Goal: Task Accomplishment & Management: Use online tool/utility

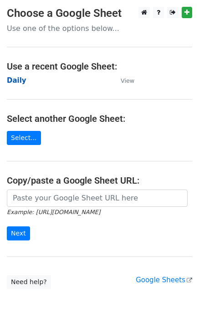
click at [20, 78] on strong "Daily" at bounding box center [17, 80] width 20 height 8
click at [20, 80] on strong "Daily" at bounding box center [17, 80] width 20 height 8
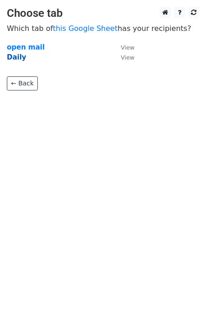
click at [16, 57] on strong "Daily" at bounding box center [17, 57] width 20 height 8
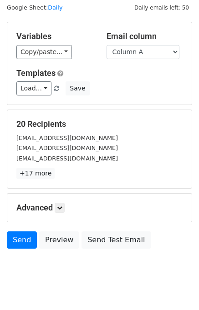
scroll to position [42, 0]
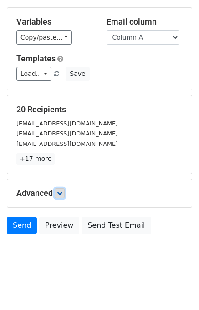
click at [59, 191] on icon at bounding box center [59, 193] width 5 height 5
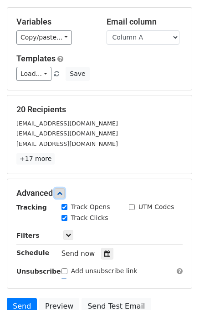
scroll to position [119, 0]
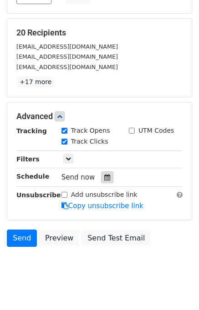
click at [104, 176] on icon at bounding box center [107, 177] width 6 height 6
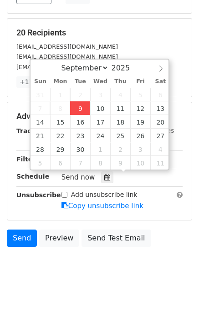
type input "2025-09-09 12:00"
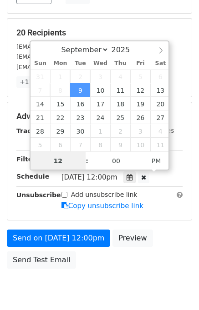
scroll to position [116, 0]
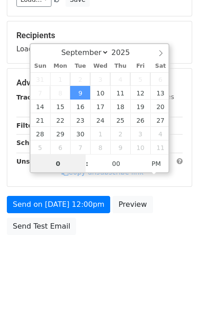
type input "01"
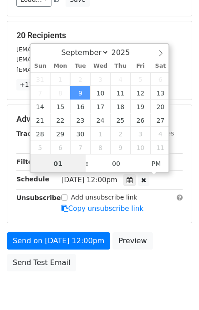
scroll to position [119, 0]
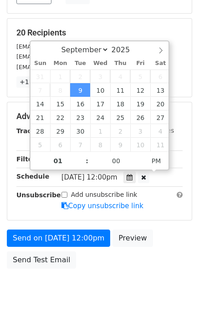
type input "2025-09-09 13:00"
click at [180, 251] on div "Send on Sep 9 at 12:00pm Preview Send Test Email" at bounding box center [99, 252] width 199 height 44
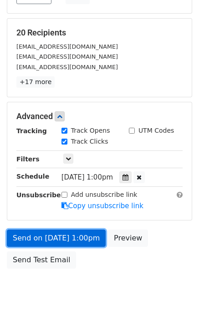
click at [52, 237] on link "Send on Sep 9 at 1:00pm" at bounding box center [56, 238] width 99 height 17
click at [47, 236] on link "Send on Sep 9 at 1:00pm" at bounding box center [56, 238] width 99 height 17
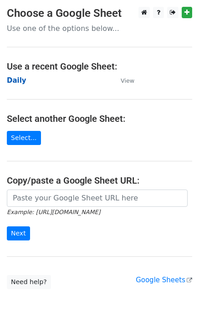
click at [18, 81] on strong "Daily" at bounding box center [17, 80] width 20 height 8
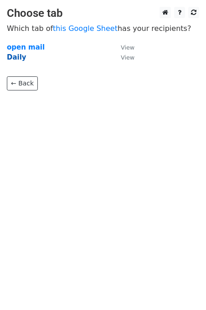
click at [17, 57] on strong "Daily" at bounding box center [17, 57] width 20 height 8
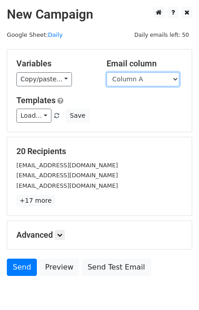
click at [139, 81] on select "Column A Column B Column C Column D Column E" at bounding box center [142, 79] width 73 height 14
select select "Column B"
click at [106, 72] on select "Column A Column B Column C Column D Column E" at bounding box center [142, 79] width 73 height 14
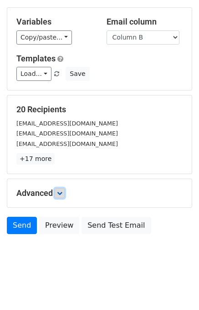
click at [58, 192] on link at bounding box center [60, 193] width 10 height 10
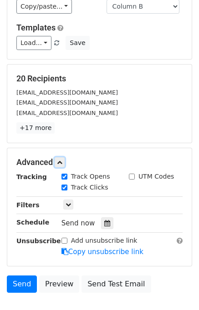
scroll to position [107, 0]
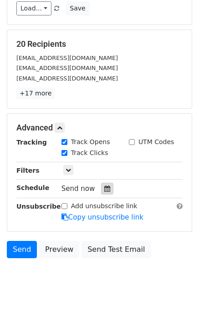
click at [104, 186] on icon at bounding box center [107, 189] width 6 height 6
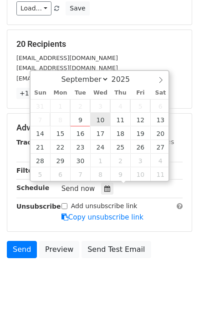
type input "2025-09-10 12:00"
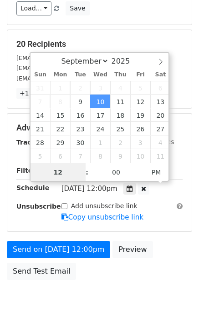
scroll to position [0, 0]
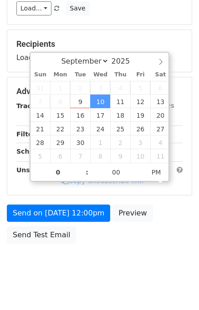
click at [66, 181] on div "September October November December 2025 Sun Mon Tue Wed Thu Fri Sat 31 1 2 3 4…" at bounding box center [100, 117] width 140 height 130
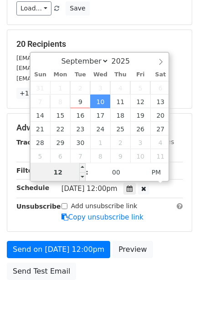
click at [69, 171] on input "12" at bounding box center [57, 172] width 55 height 18
type input "2"
drag, startPoint x: 69, startPoint y: 171, endPoint x: 48, endPoint y: 172, distance: 20.5
click at [48, 172] on input "2" at bounding box center [57, 172] width 55 height 18
type input "2025-09-10 14:00"
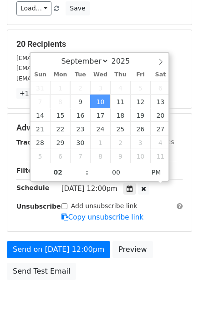
drag, startPoint x: 48, startPoint y: 172, endPoint x: 167, endPoint y: 256, distance: 145.5
click at [166, 256] on div "Send on Sep 10 at 12:00pm Preview Send Test Email" at bounding box center [99, 263] width 199 height 44
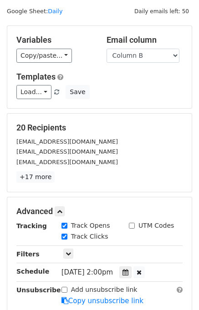
scroll to position [152, 0]
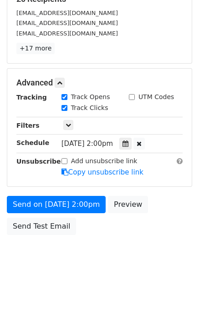
click at [135, 138] on div "Wed, Sep 10, 2:00pm 2025-09-10 14:00" at bounding box center [114, 144] width 107 height 12
click at [128, 144] on icon at bounding box center [125, 144] width 6 height 6
click at [174, 231] on div "Send on Sep 10 at 2:00pm Preview Send Test Email" at bounding box center [99, 218] width 199 height 44
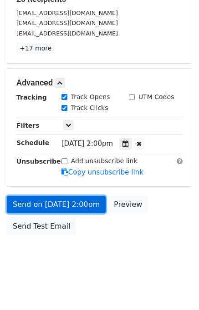
click at [56, 199] on link "Send on Sep 10 at 2:00pm" at bounding box center [56, 204] width 99 height 17
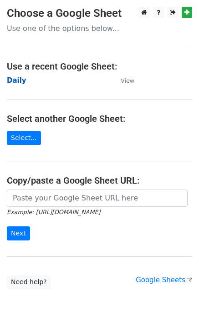
click at [19, 80] on strong "Daily" at bounding box center [17, 80] width 20 height 8
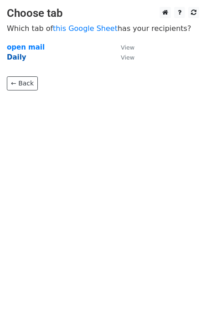
click at [15, 59] on strong "Daily" at bounding box center [17, 57] width 20 height 8
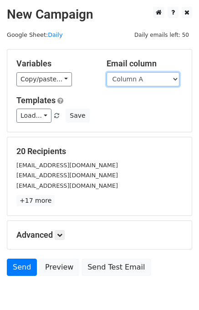
click at [145, 78] on select "Column A Column B Column C Column D Column E" at bounding box center [142, 79] width 73 height 14
select select "Column C"
click at [106, 72] on select "Column A Column B Column C Column D Column E" at bounding box center [142, 79] width 73 height 14
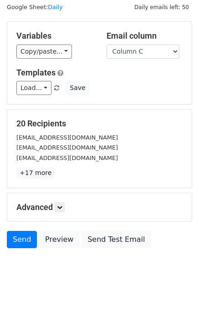
scroll to position [42, 0]
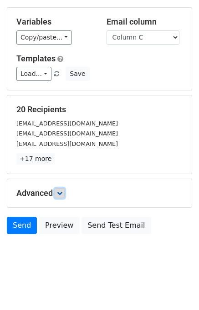
click at [64, 191] on link at bounding box center [60, 193] width 10 height 10
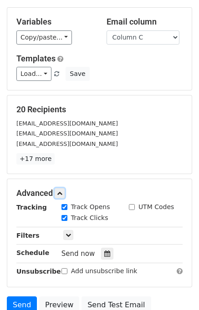
scroll to position [118, 0]
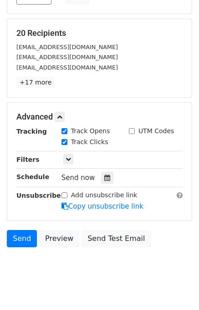
click at [107, 172] on div "Send now" at bounding box center [114, 178] width 107 height 12
click at [104, 176] on icon at bounding box center [107, 178] width 6 height 6
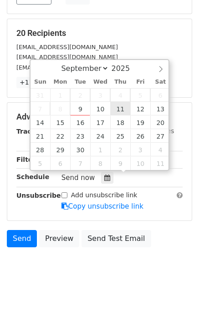
type input "2025-09-11 12:00"
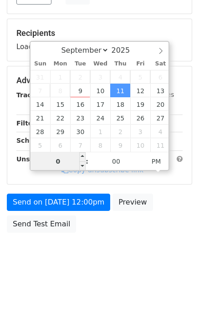
type input "03"
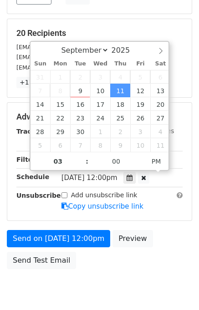
type input "2025-09-11 15:00"
click at [173, 244] on div "Send on Sep 11 at 12:00pm Preview Send Test Email" at bounding box center [99, 252] width 199 height 44
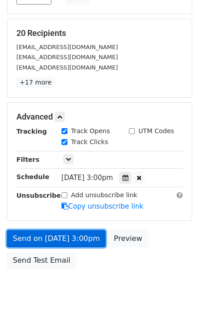
click at [78, 236] on link "Send on Sep 11 at 3:00pm" at bounding box center [56, 238] width 99 height 17
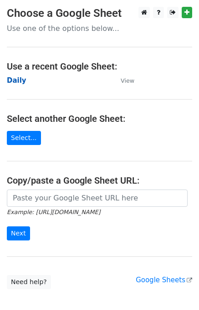
click at [18, 80] on strong "Daily" at bounding box center [17, 80] width 20 height 8
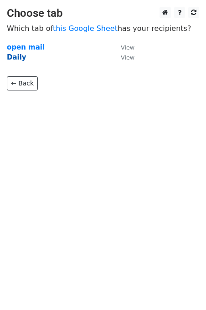
click at [12, 60] on strong "Daily" at bounding box center [17, 57] width 20 height 8
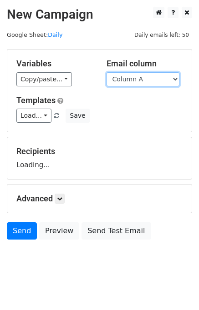
click at [131, 81] on select "Column A Column B Column C Column D Column E" at bounding box center [142, 79] width 73 height 14
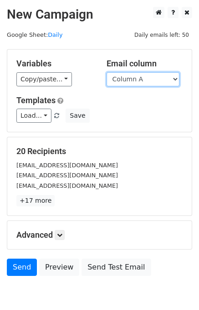
drag, startPoint x: 138, startPoint y: 80, endPoint x: 142, endPoint y: 84, distance: 6.1
click at [138, 80] on select "Column A Column B Column C Column D Column E" at bounding box center [142, 79] width 73 height 14
select select "Column D"
click at [106, 72] on select "Column A Column B Column C Column D Column E" at bounding box center [142, 79] width 73 height 14
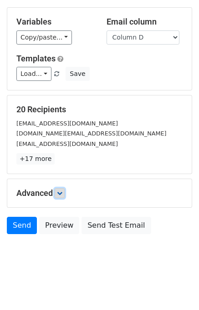
click at [60, 193] on icon at bounding box center [59, 193] width 5 height 5
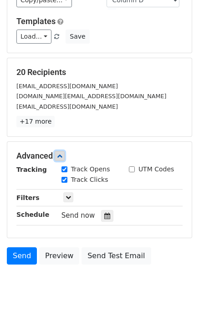
scroll to position [113, 0]
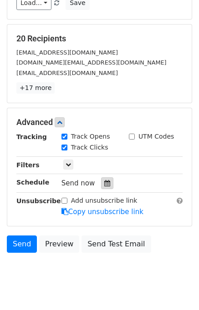
click at [106, 177] on div at bounding box center [107, 183] width 12 height 12
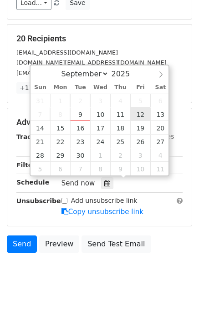
type input "2025-09-12 12:00"
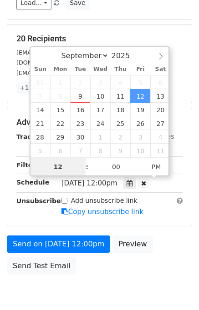
scroll to position [0, 0]
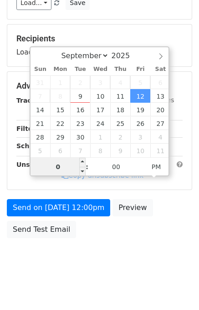
type input "04"
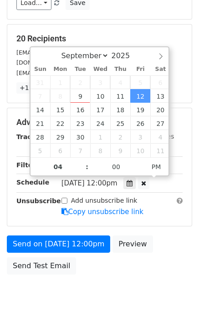
type input "2025-09-12 16:00"
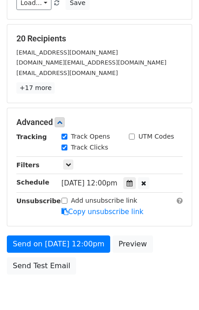
click at [156, 242] on div "Send on Sep 12 at 12:00pm Preview Send Test Email" at bounding box center [99, 258] width 199 height 44
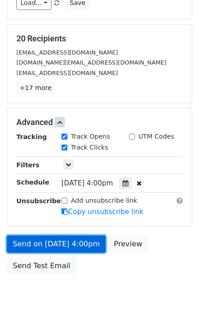
click at [51, 241] on link "Send on Sep 12 at 4:00pm" at bounding box center [56, 244] width 99 height 17
click at [39, 238] on link "Send on Sep 12 at 4:00pm" at bounding box center [56, 244] width 99 height 17
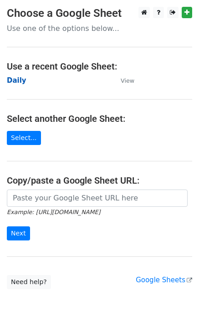
click at [22, 80] on strong "Daily" at bounding box center [17, 80] width 20 height 8
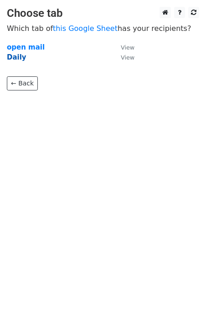
click at [15, 55] on strong "Daily" at bounding box center [17, 57] width 20 height 8
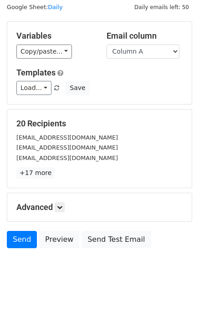
scroll to position [42, 0]
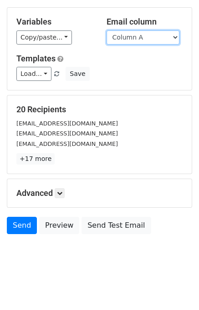
click at [156, 35] on select "Column A Column B Column C Column D Column E" at bounding box center [142, 37] width 73 height 14
select select "Column E"
click at [106, 30] on select "Column A Column B Column C Column D Column E" at bounding box center [142, 37] width 73 height 14
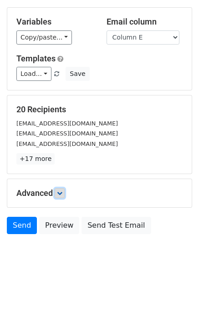
drag, startPoint x: 71, startPoint y: 186, endPoint x: 64, endPoint y: 191, distance: 8.8
click at [62, 191] on icon at bounding box center [59, 193] width 5 height 5
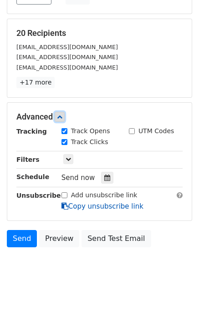
scroll to position [131, 0]
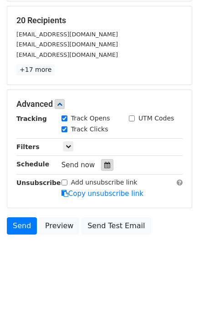
click at [104, 162] on icon at bounding box center [107, 165] width 6 height 6
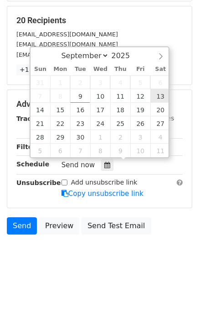
type input "2025-09-13 12:00"
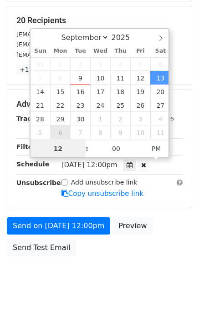
scroll to position [116, 0]
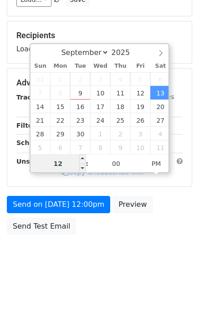
drag, startPoint x: 53, startPoint y: 156, endPoint x: 69, endPoint y: 164, distance: 17.5
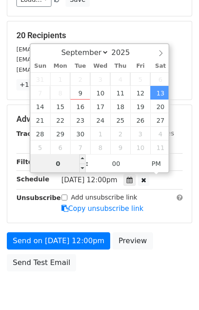
click at [70, 168] on input "0" at bounding box center [57, 164] width 55 height 18
drag, startPoint x: 70, startPoint y: 168, endPoint x: 62, endPoint y: 164, distance: 8.7
click at [58, 159] on input "0" at bounding box center [57, 164] width 55 height 18
click at [64, 162] on input "0" at bounding box center [57, 164] width 55 height 18
click at [62, 163] on input "0" at bounding box center [57, 164] width 55 height 18
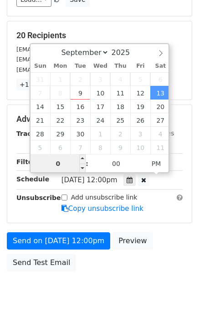
type input "05"
type input "2025-09-13 17:00"
click at [164, 227] on form "Variables Copy/paste... {{Column A}} {{Column B}} {{Column C}} {{Column D}} {{C…" at bounding box center [99, 104] width 185 height 343
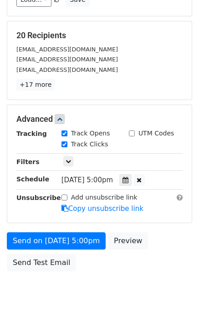
click at [162, 228] on form "Variables Copy/paste... {{Column A}} {{Column B}} {{Column C}} {{Column D}} {{C…" at bounding box center [99, 104] width 185 height 343
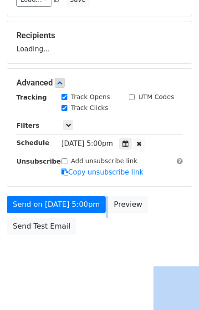
click at [161, 228] on form "Variables Copy/paste... {{Column A}} {{Column B}} {{Column C}} {{Column D}} {{C…" at bounding box center [99, 86] width 185 height 306
click at [159, 227] on div "Send on Sep 13 at 5:00pm Preview Send Test Email" at bounding box center [99, 218] width 199 height 44
click at [158, 229] on div "Send on Sep 13 at 5:00pm Preview Send Test Email" at bounding box center [99, 218] width 199 height 44
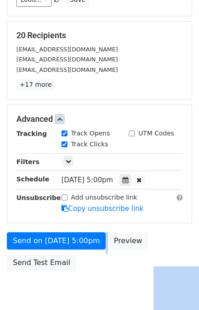
click at [152, 239] on div "Send on Sep 13 at 5:00pm Preview Send Test Email" at bounding box center [99, 254] width 199 height 44
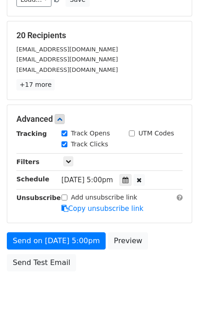
click at [152, 239] on div "Send on Sep 13 at 5:00pm Preview Send Test Email" at bounding box center [99, 254] width 199 height 44
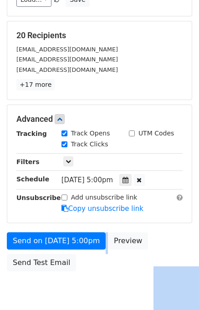
click at [151, 235] on div "Send on Sep 13 at 5:00pm Preview Send Test Email" at bounding box center [99, 254] width 199 height 44
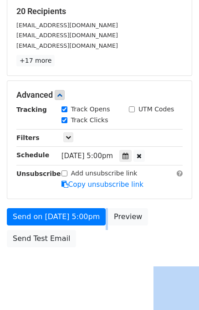
scroll to position [152, 0]
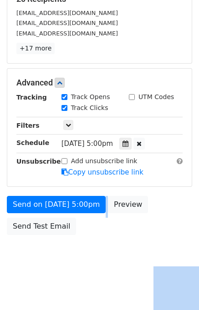
click at [55, 272] on body "New Campaign Daily emails left: 50 Google Sheet: Daily Variables Copy/paste... …" at bounding box center [99, 65] width 199 height 422
drag, startPoint x: 55, startPoint y: 272, endPoint x: 69, endPoint y: 231, distance: 43.0
click at [64, 244] on body "New Campaign Daily emails left: 50 Google Sheet: Daily Variables Copy/paste... …" at bounding box center [99, 65] width 199 height 422
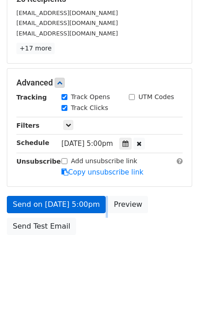
drag, startPoint x: 69, startPoint y: 231, endPoint x: 58, endPoint y: 206, distance: 27.7
click at [59, 207] on div "Send on Sep 13 at 5:00pm Preview Send Test Email" at bounding box center [99, 218] width 199 height 44
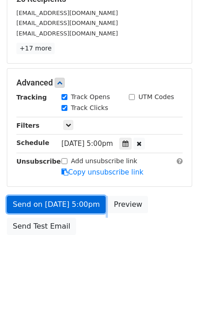
click at [57, 203] on link "Send on Sep 13 at 5:00pm" at bounding box center [56, 204] width 99 height 17
